Goal: Check status: Check status

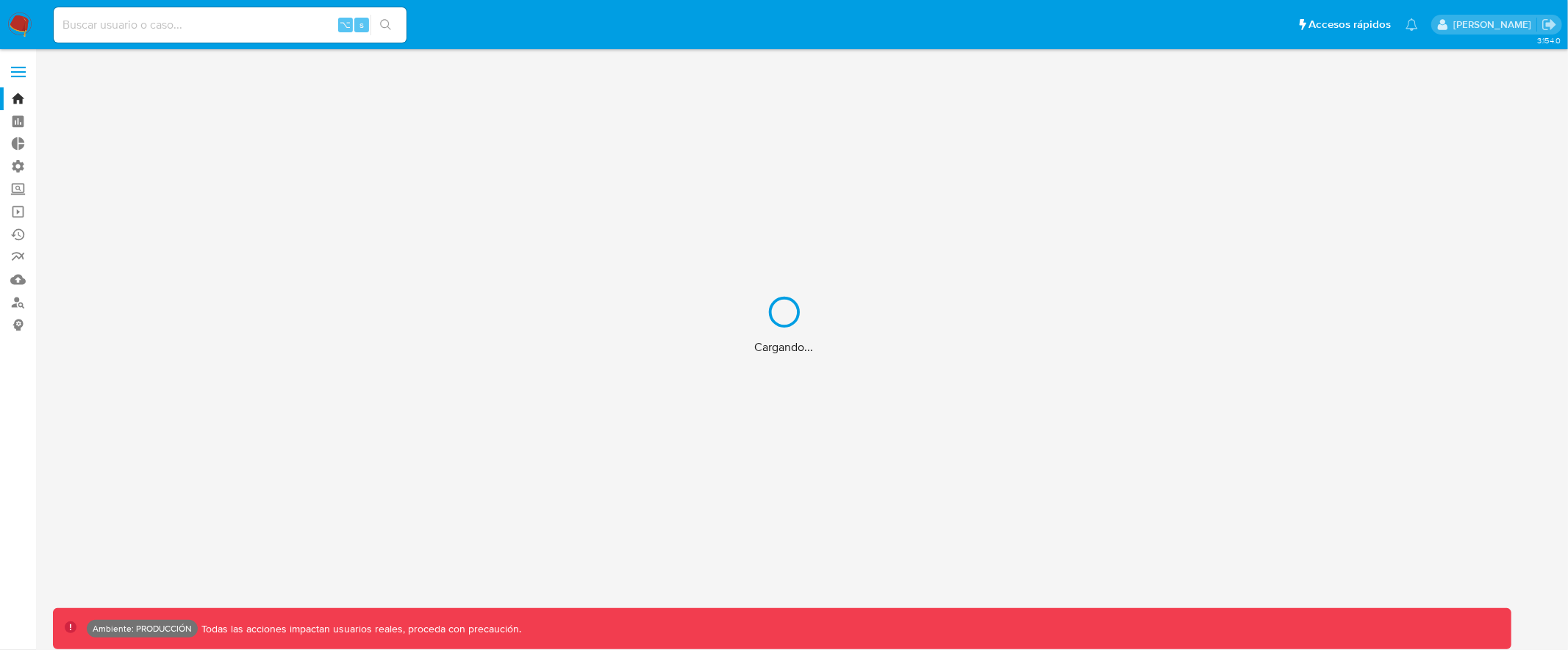
click at [265, 21] on div "Cargando..." at bounding box center [784, 325] width 1568 height 650
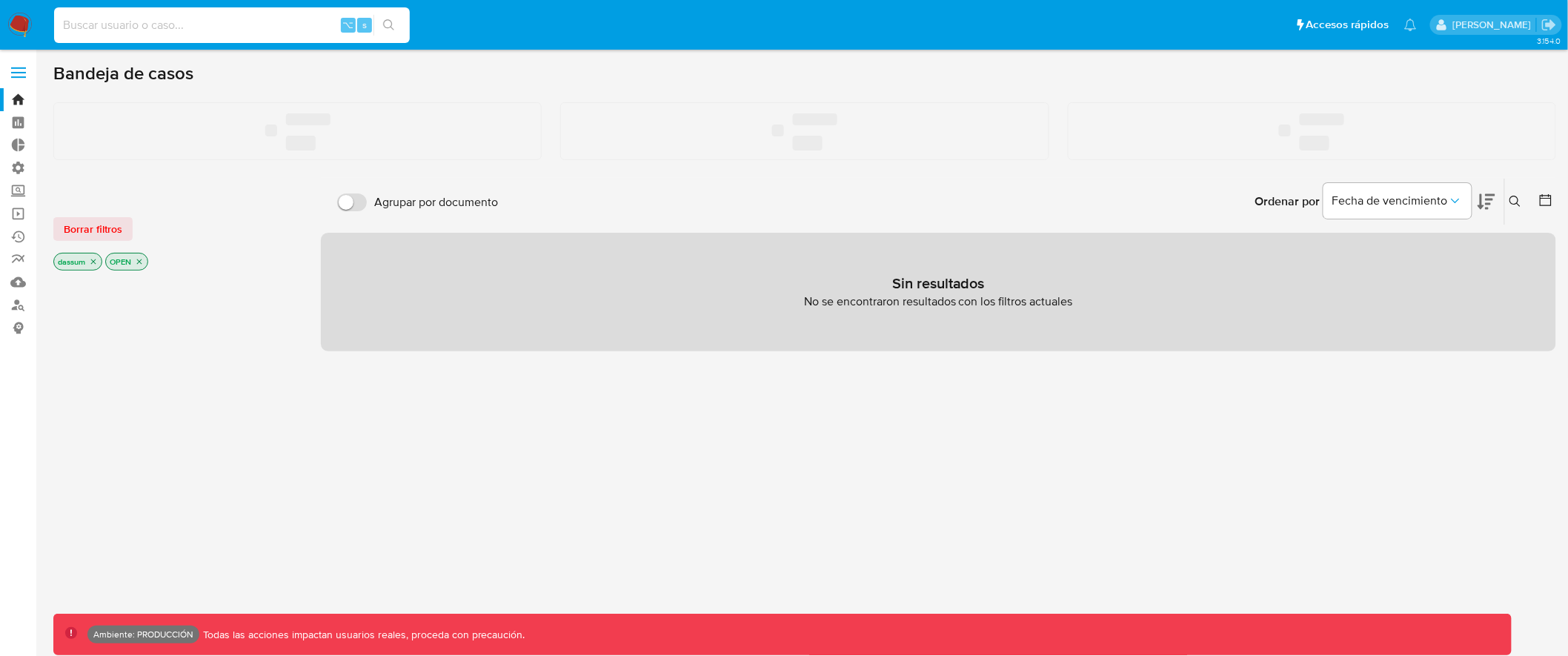
click at [205, 22] on input at bounding box center [232, 25] width 355 height 19
paste input "662326942"
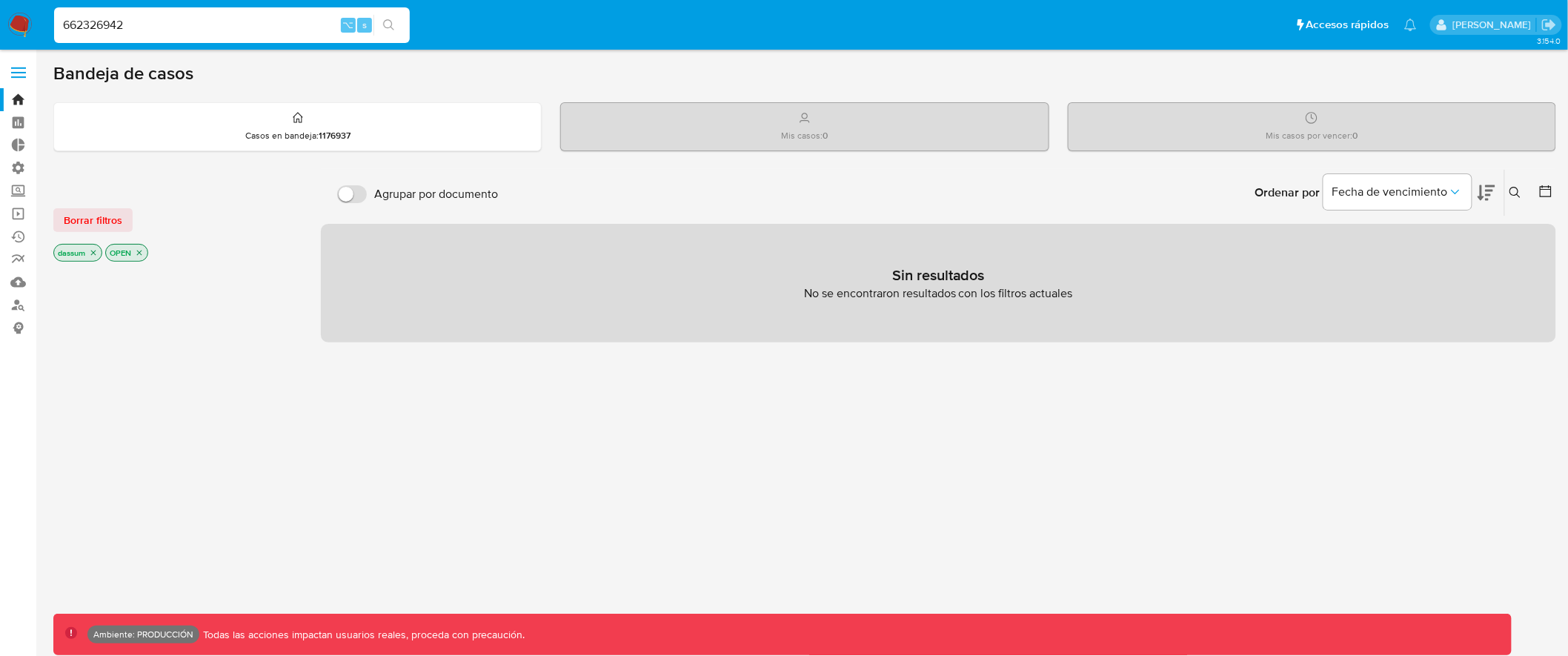
type input "662326942"
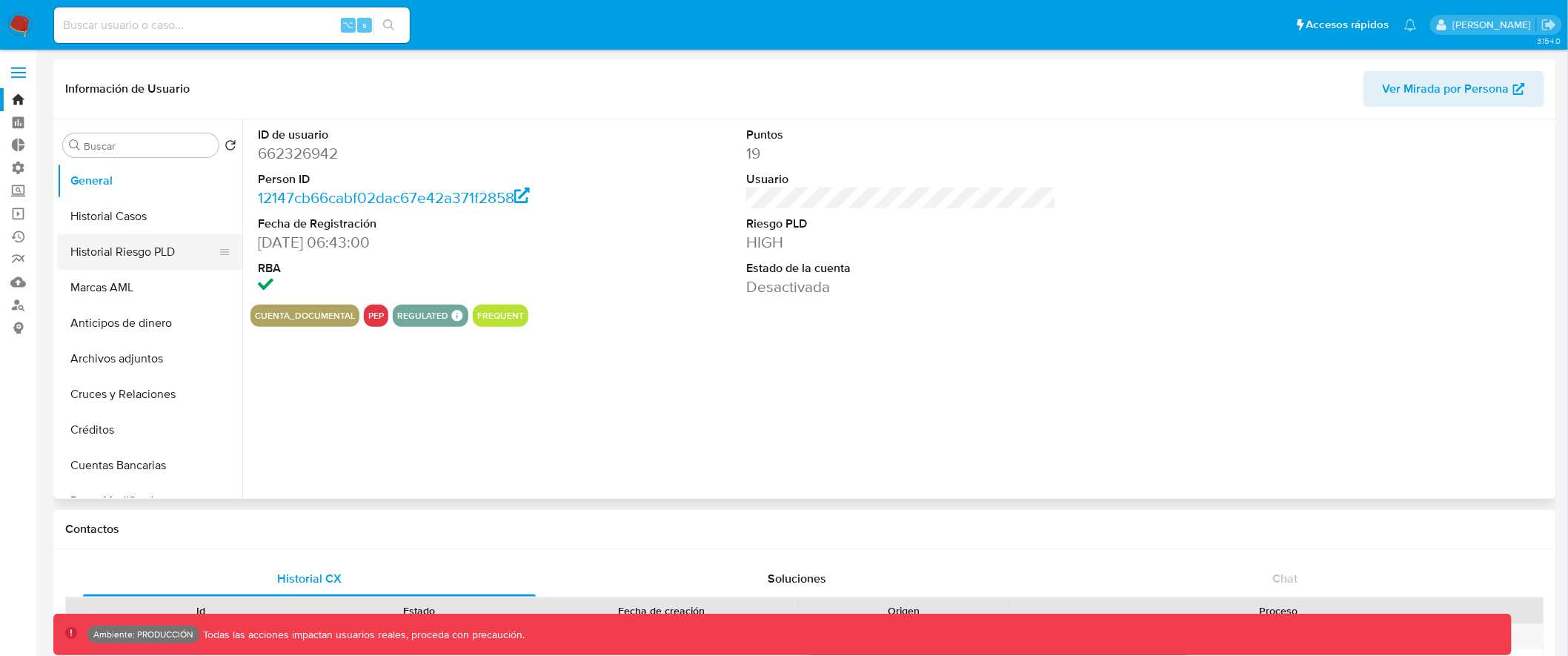
select select "10"
click at [144, 145] on input "Buscar" at bounding box center [147, 146] width 129 height 13
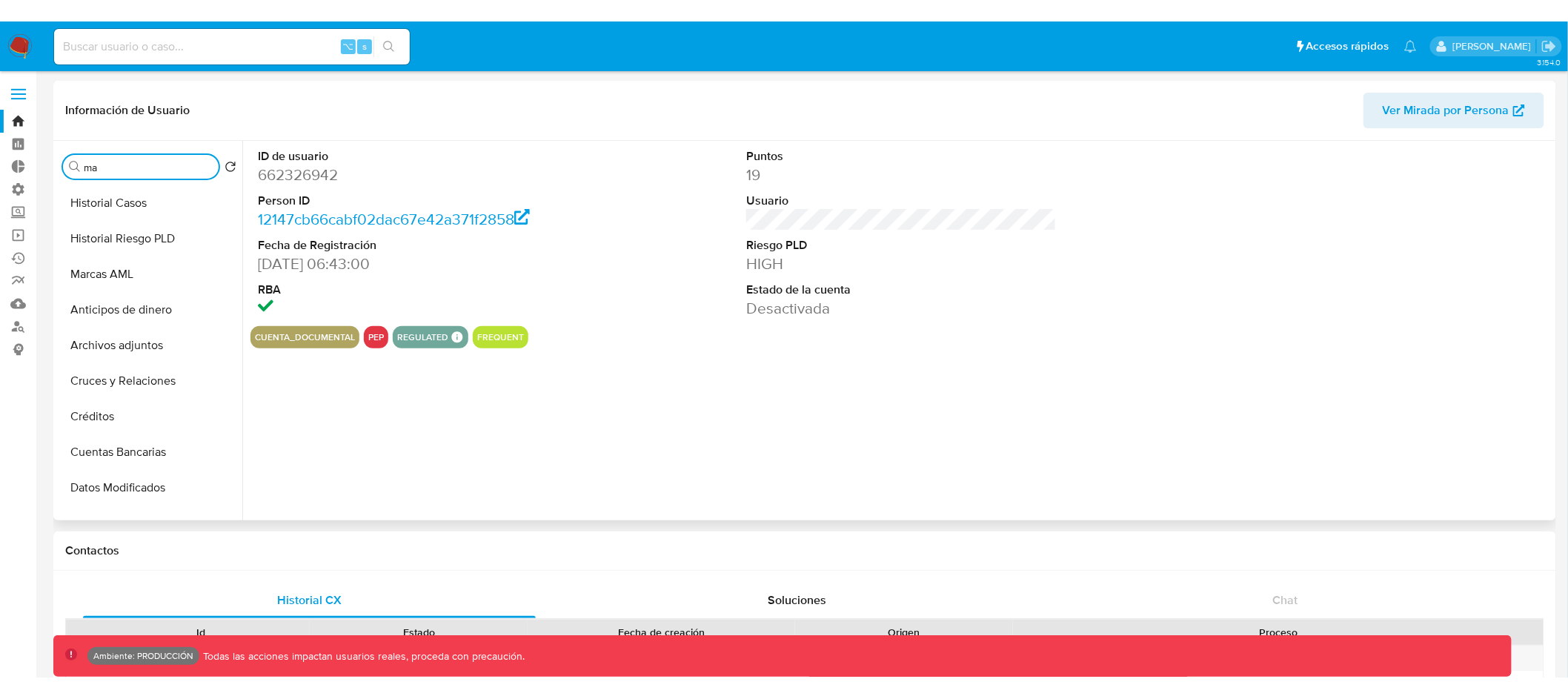
scroll to position [0, 0]
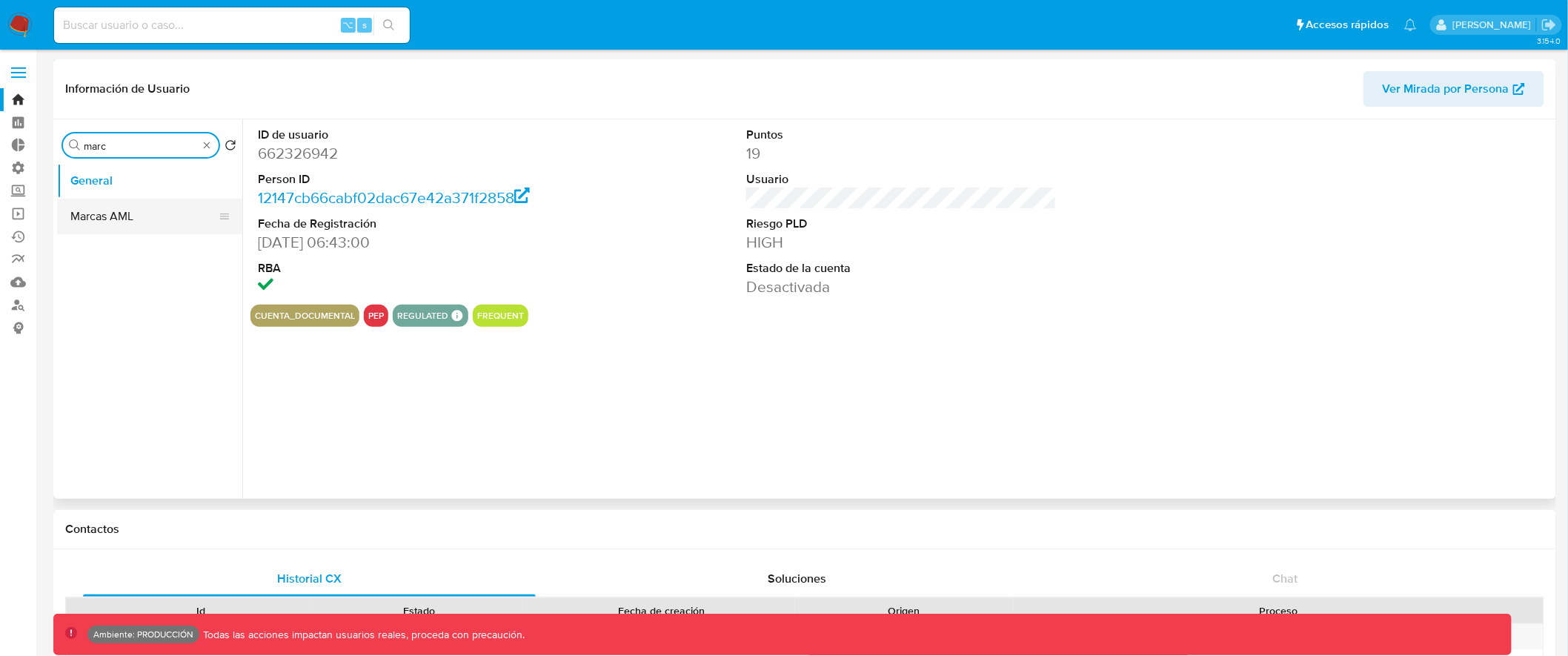
type input "marc"
click at [127, 204] on button "Marcas AML" at bounding box center [144, 217] width 174 height 36
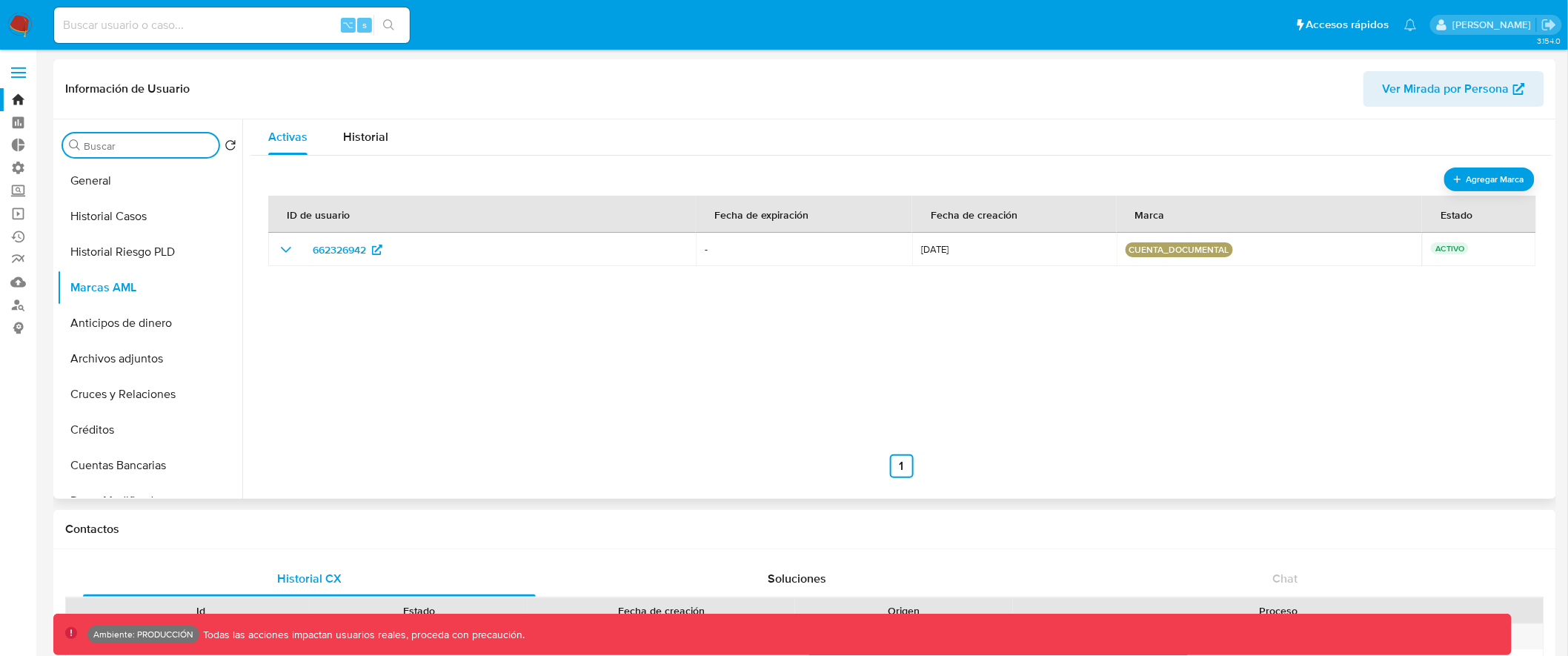
click at [175, 147] on input "Buscar" at bounding box center [147, 146] width 129 height 13
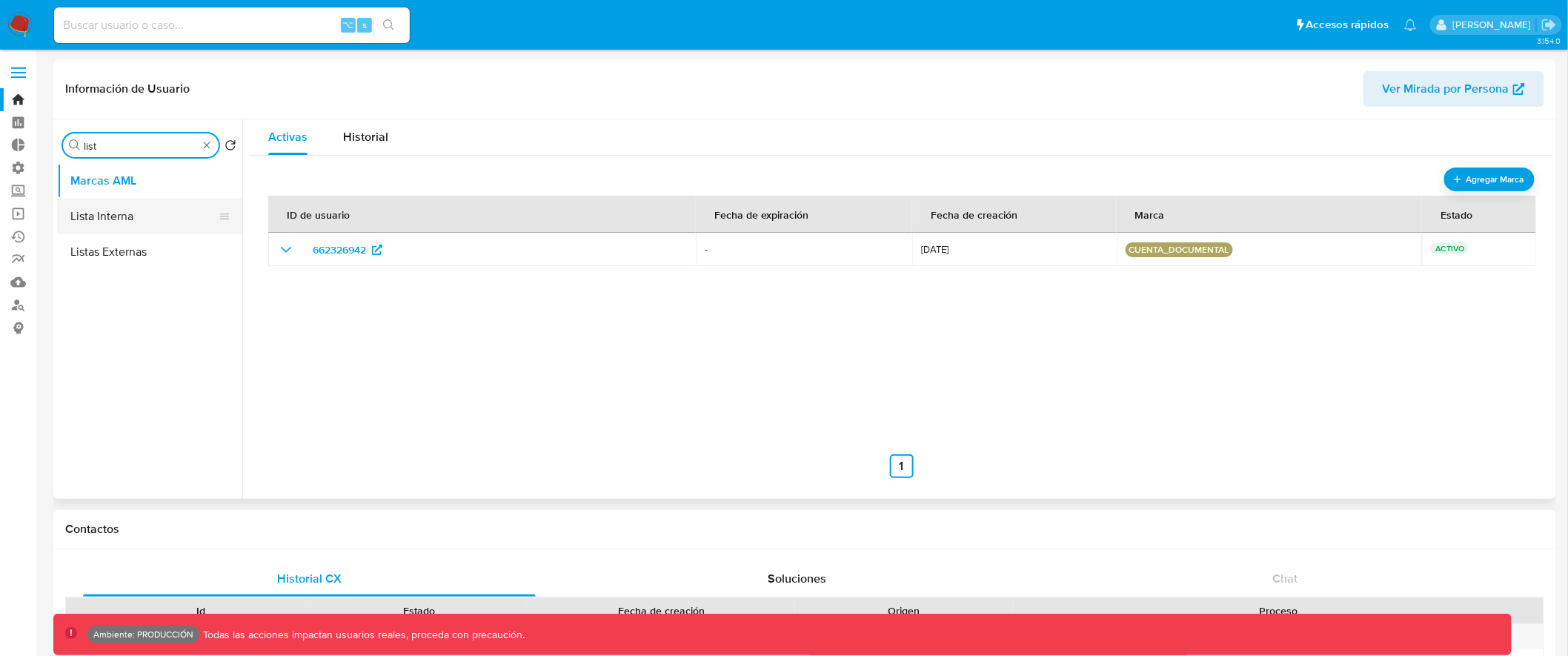
type input "list"
click at [147, 217] on button "Lista Interna" at bounding box center [144, 217] width 174 height 36
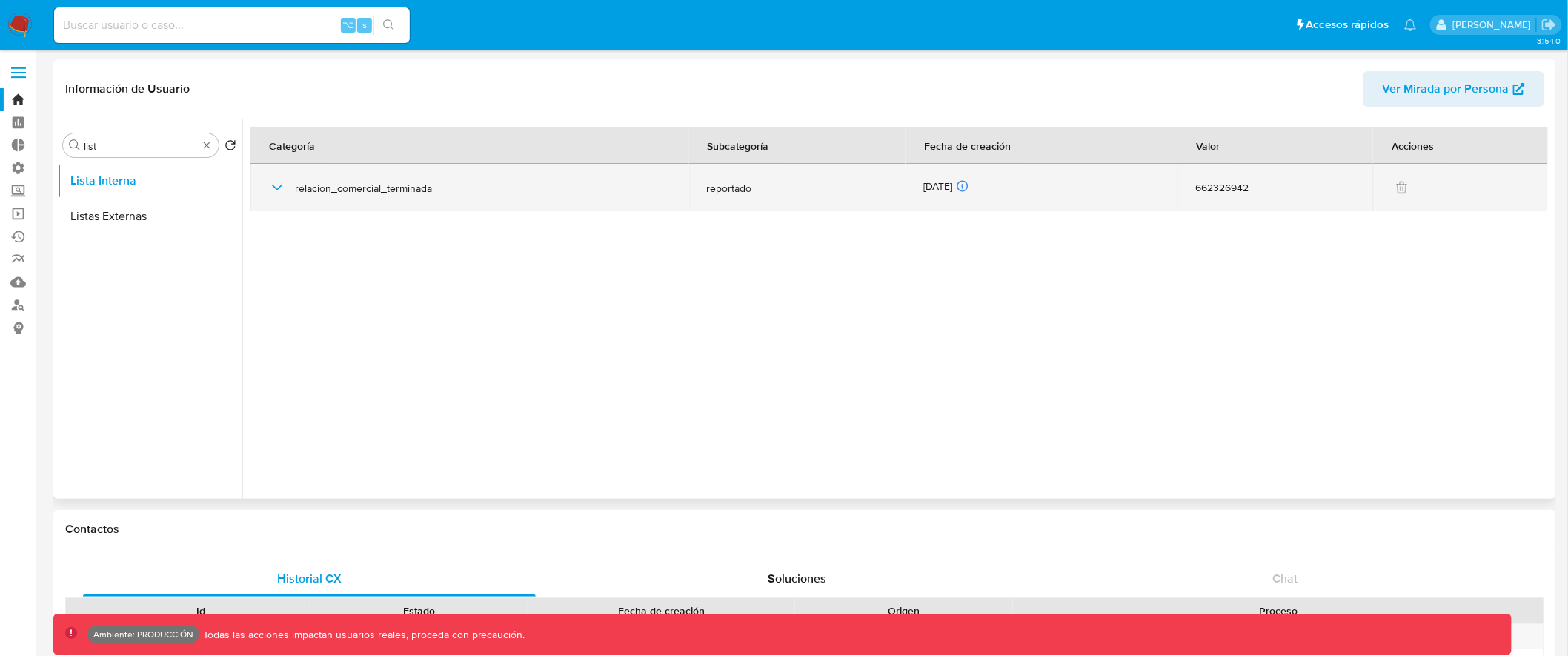
click at [720, 187] on span "reportado" at bounding box center [798, 189] width 182 height 13
click at [276, 187] on icon "button" at bounding box center [277, 188] width 18 height 18
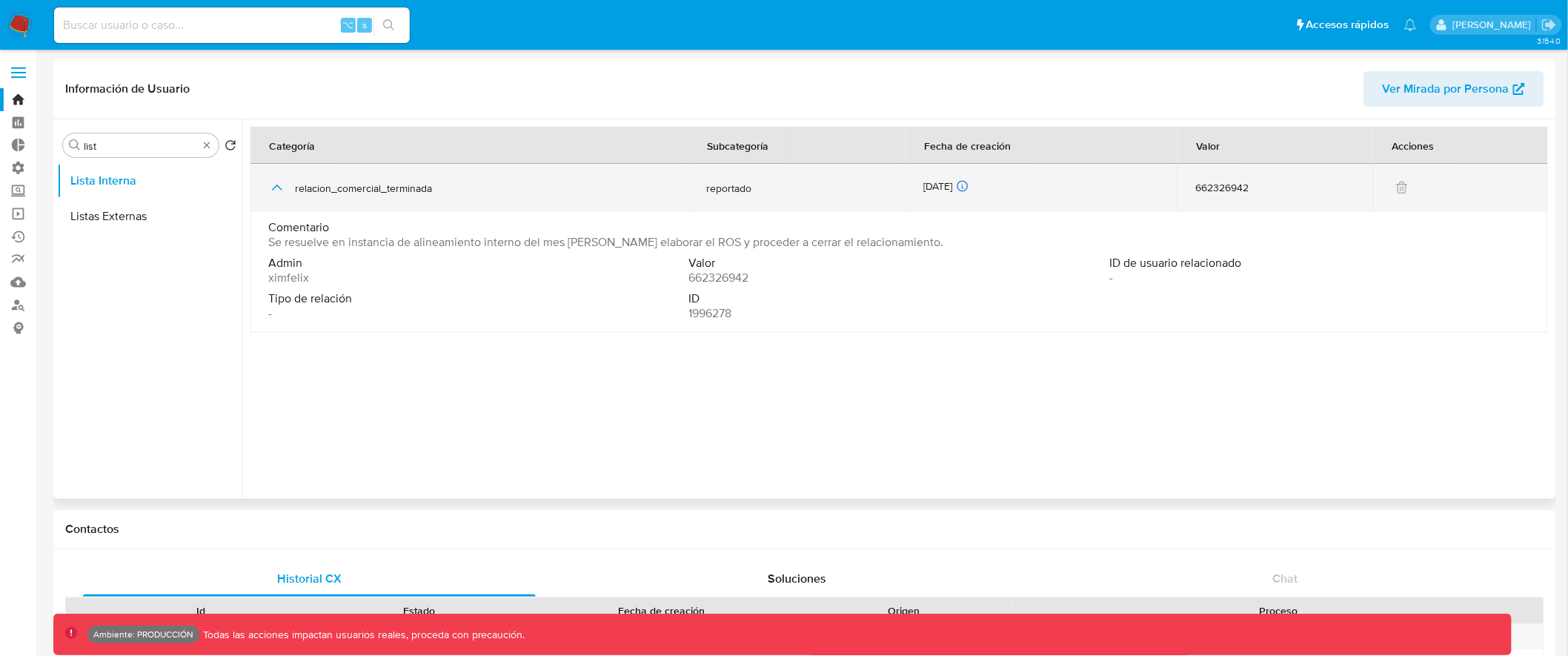
click at [764, 189] on span "reportado" at bounding box center [797, 189] width 181 height 13
click at [742, 189] on span "reportado" at bounding box center [797, 189] width 181 height 13
drag, startPoint x: 437, startPoint y: 192, endPoint x: 292, endPoint y: 195, distance: 145.0
click at [292, 195] on div "relacion_comercial_terminada" at bounding box center [469, 188] width 403 height 48
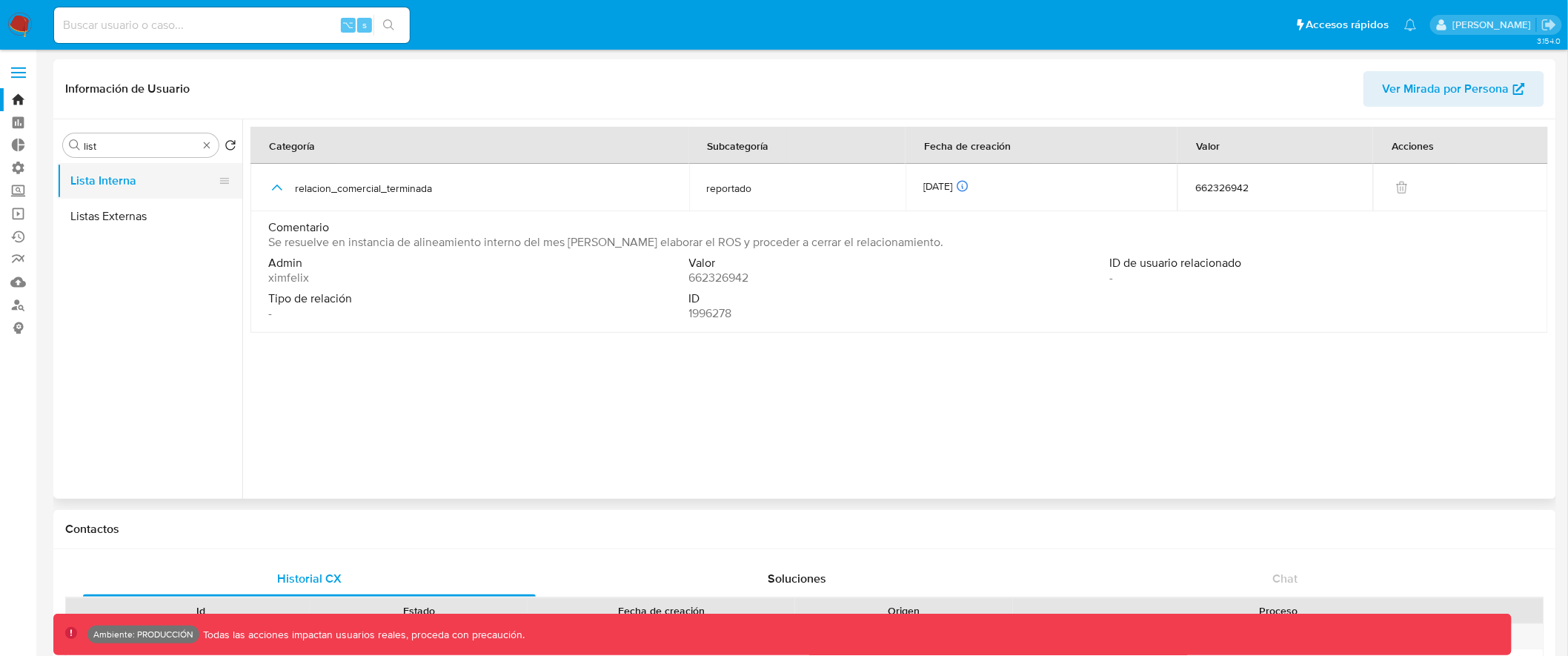
click at [110, 181] on button "Lista Interna" at bounding box center [144, 181] width 174 height 36
click at [228, 23] on input at bounding box center [232, 25] width 355 height 19
paste input "1013036341"
type input "1013036341"
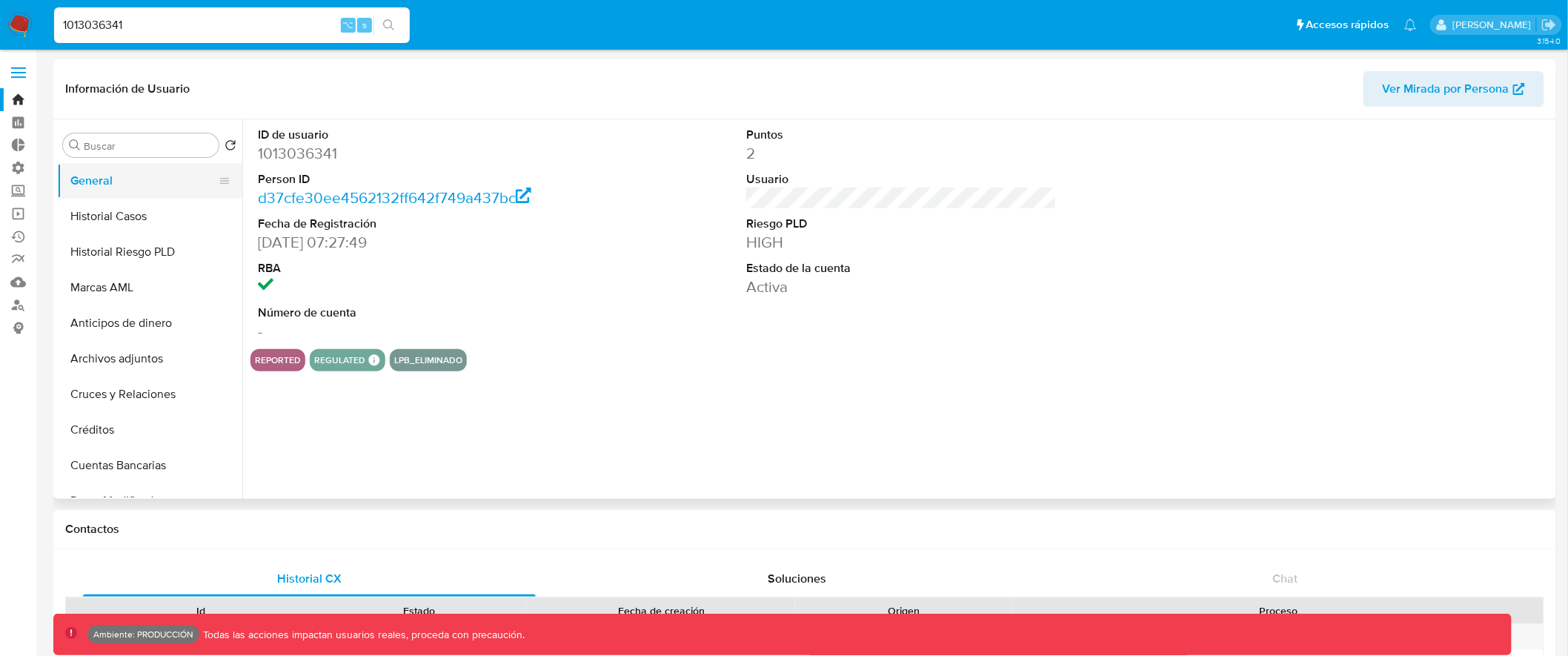
select select "10"
